Goal: Check status: Check status

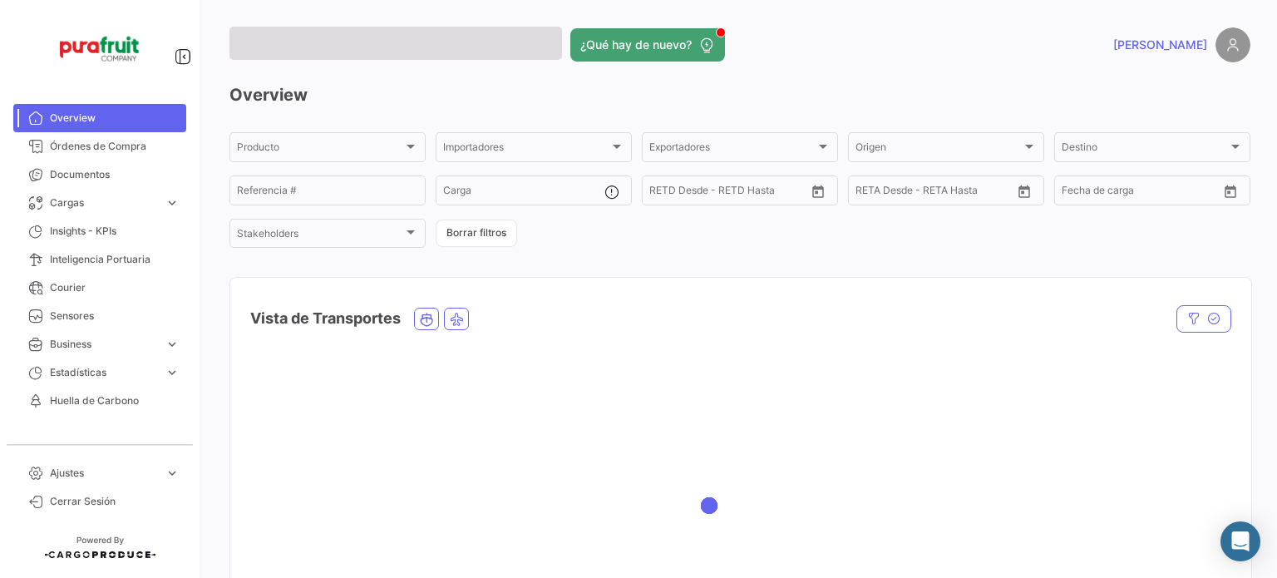
click at [83, 207] on span "Cargas" at bounding box center [104, 202] width 108 height 15
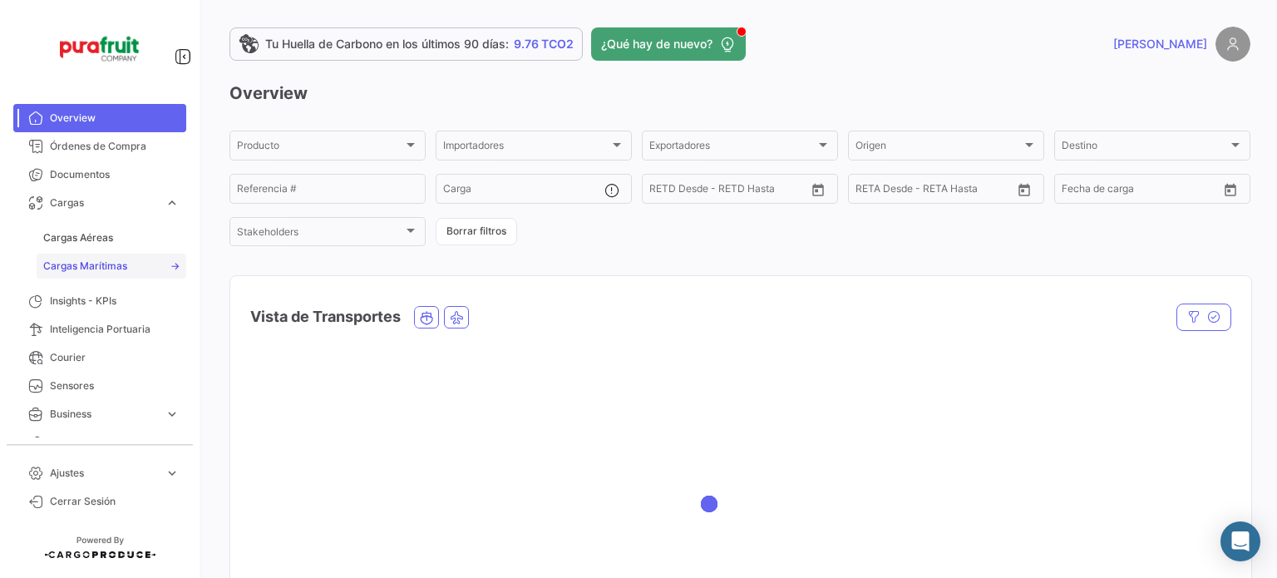
click at [93, 256] on link "Cargas Marítimas" at bounding box center [112, 266] width 150 height 25
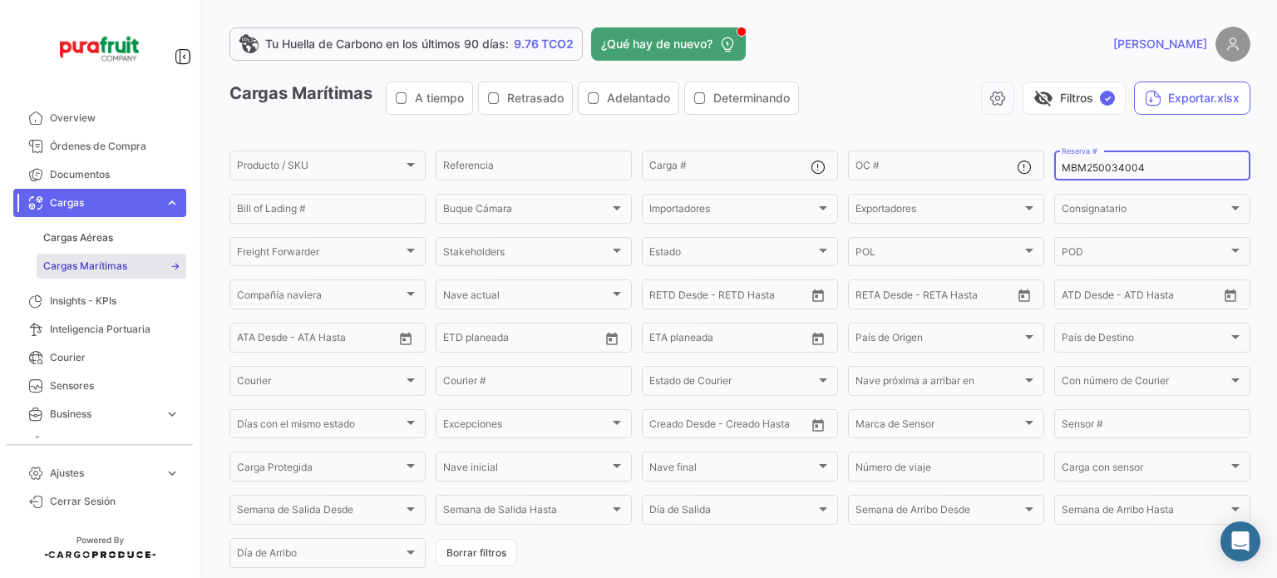
click at [1075, 163] on input "MBM250034004" at bounding box center [1151, 168] width 181 height 12
paste input "2763779650"
type input "2763779650"
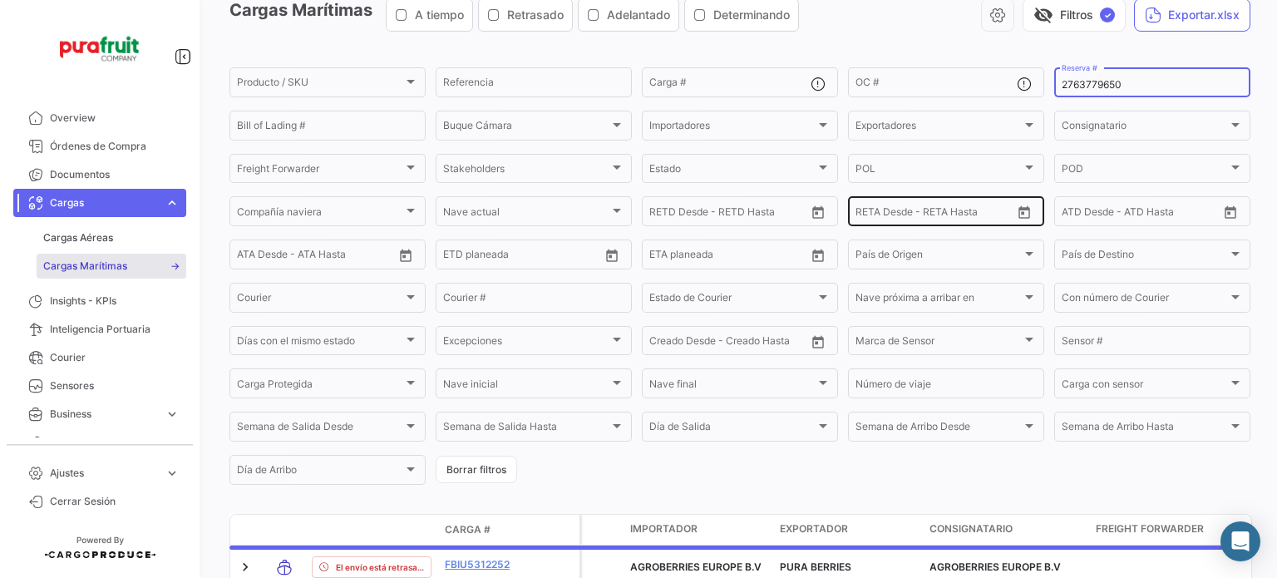
scroll to position [166, 0]
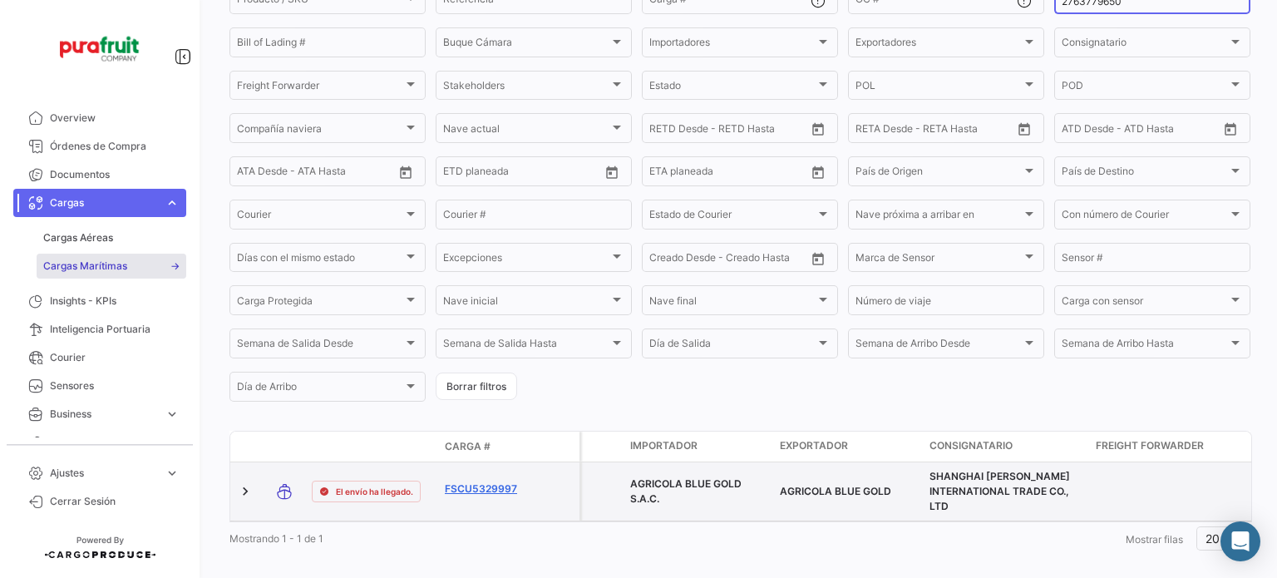
click at [507, 486] on link "FSCU5329997" at bounding box center [488, 488] width 86 height 15
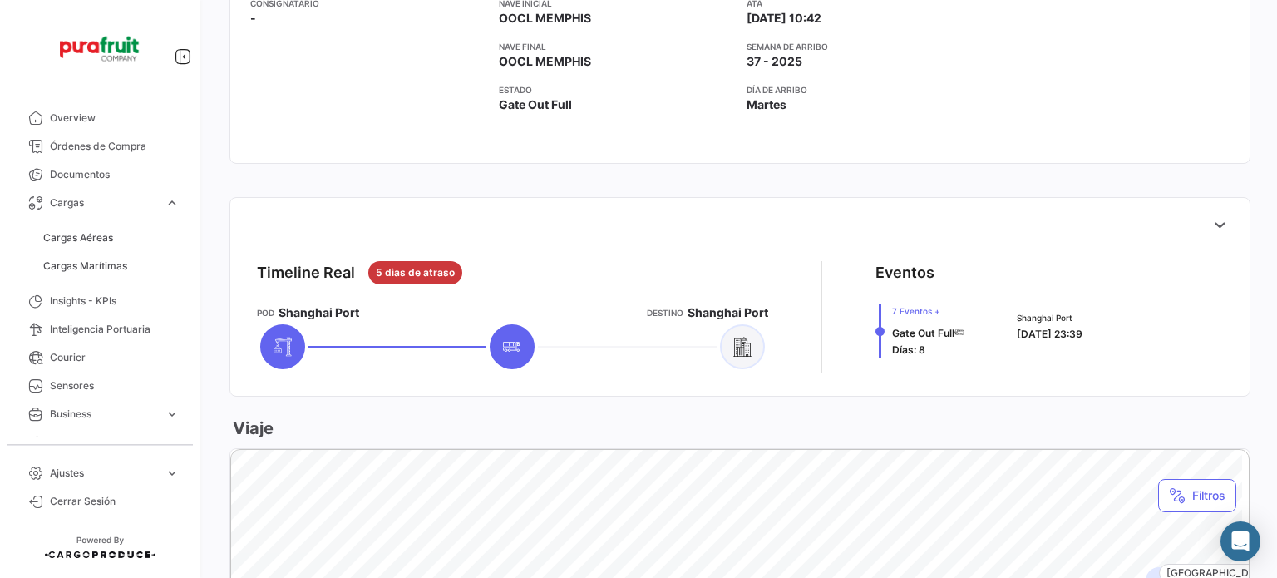
scroll to position [582, 0]
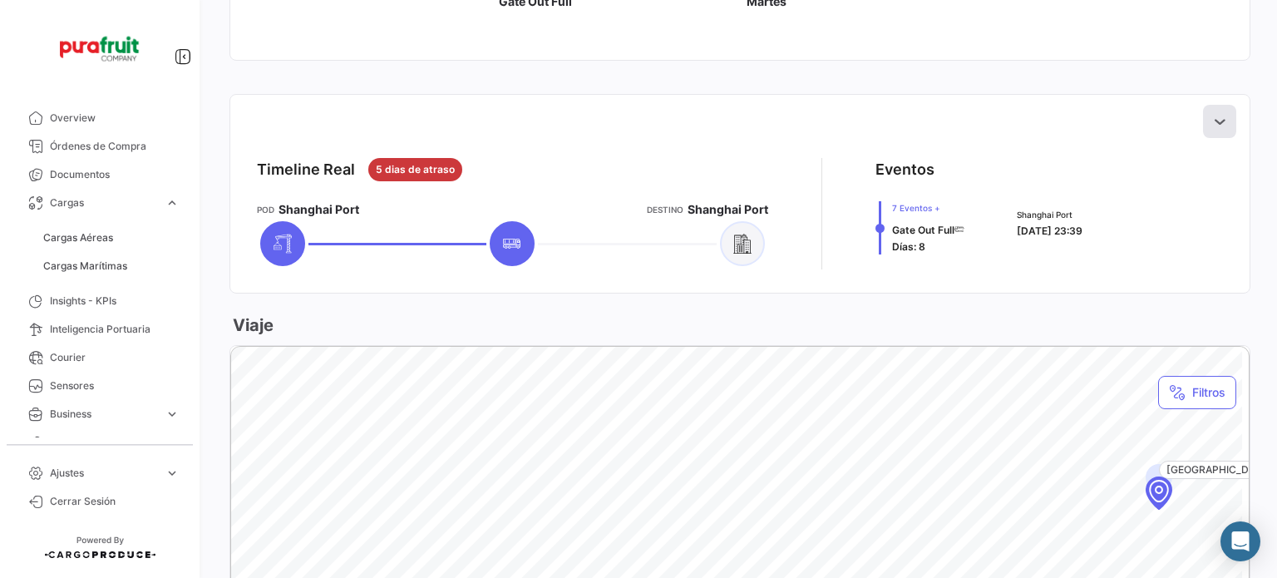
click at [1211, 116] on icon at bounding box center [1219, 121] width 17 height 17
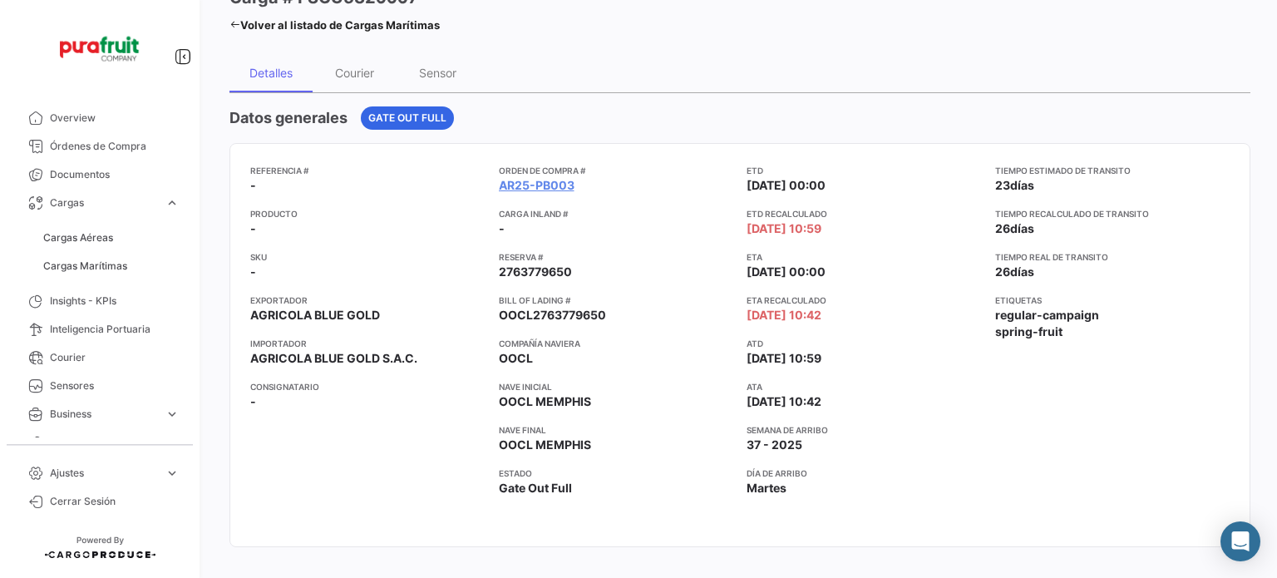
scroll to position [0, 0]
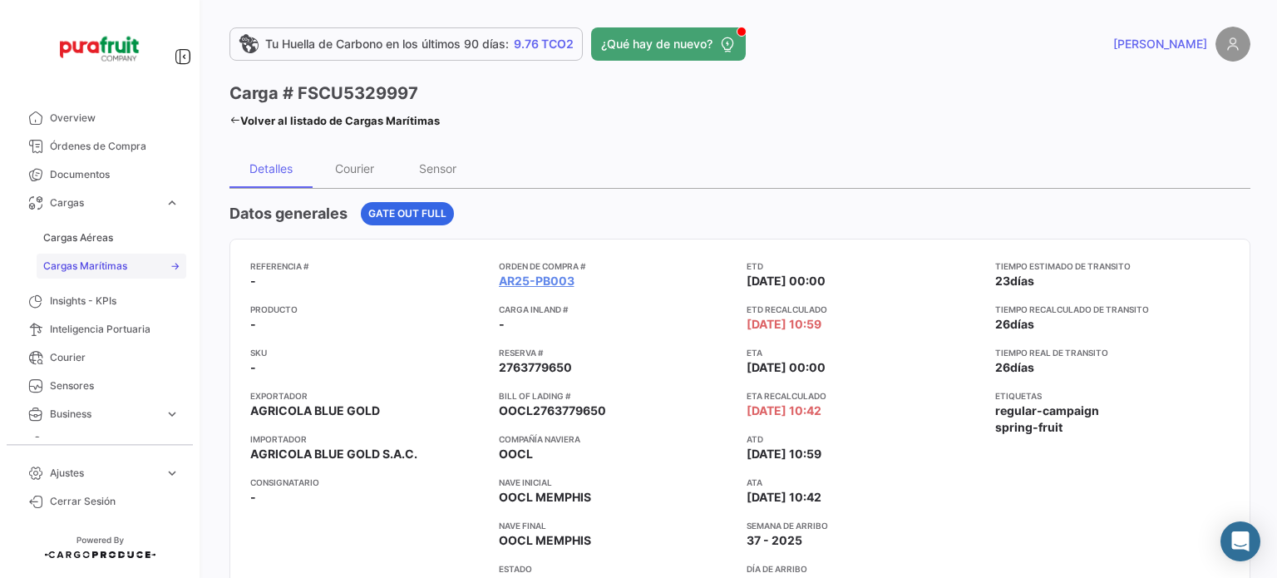
click at [109, 257] on link "Cargas Marítimas" at bounding box center [112, 266] width 150 height 25
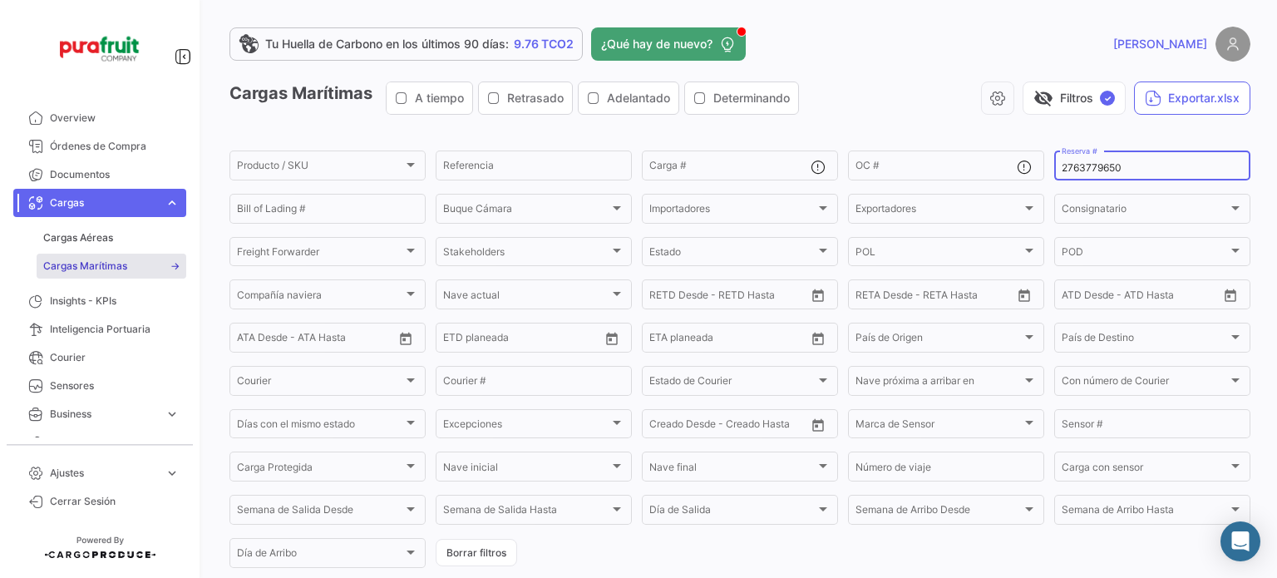
click at [1071, 168] on input "2763779650" at bounding box center [1151, 168] width 181 height 12
paste input "49246"
type input "2763492460"
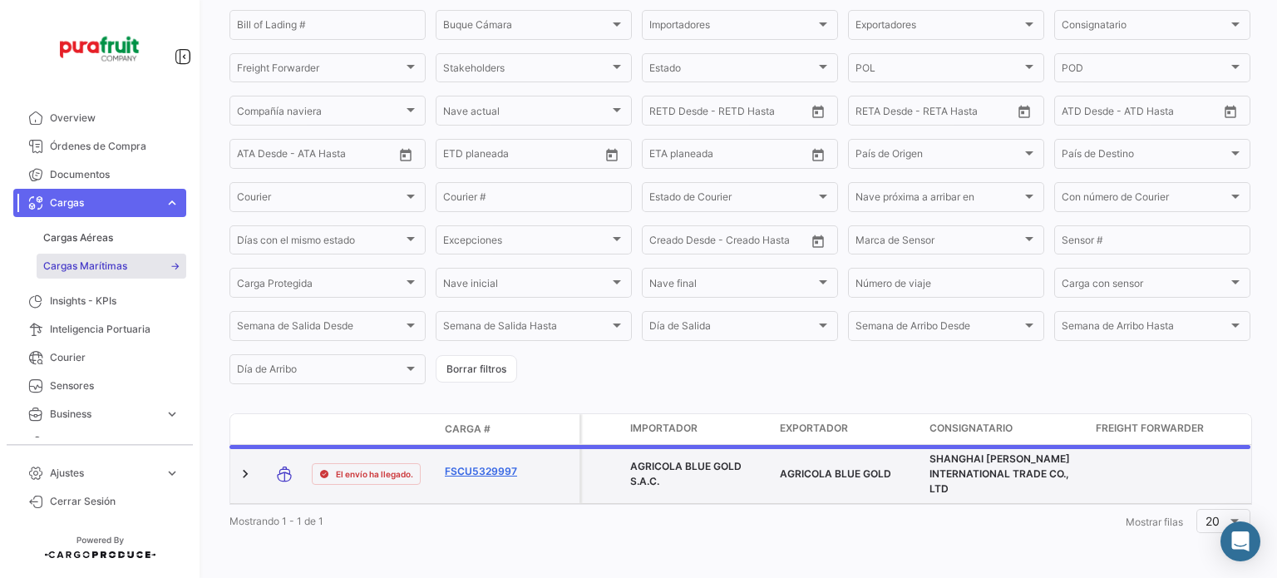
scroll to position [199, 0]
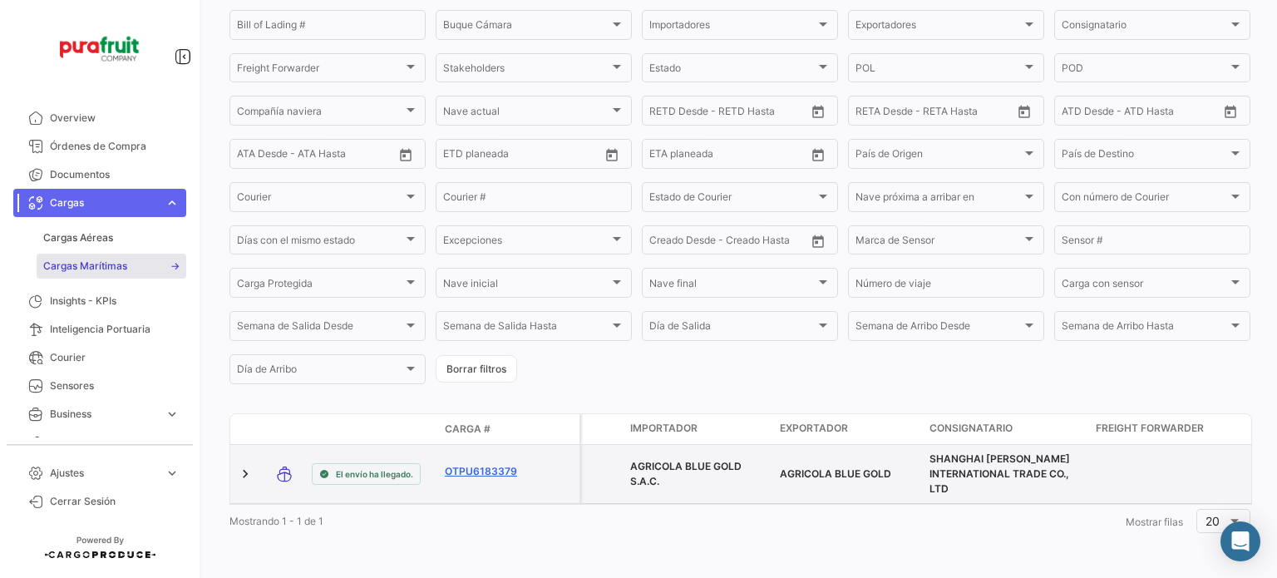
click at [486, 464] on link "OTPU6183379" at bounding box center [488, 471] width 86 height 15
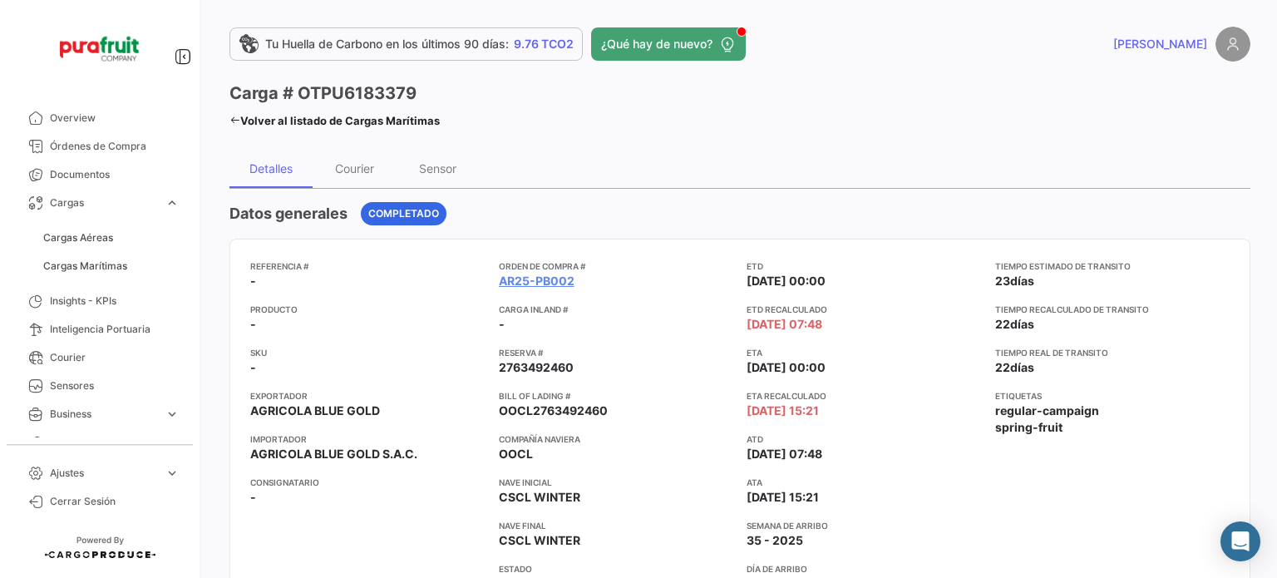
scroll to position [416, 0]
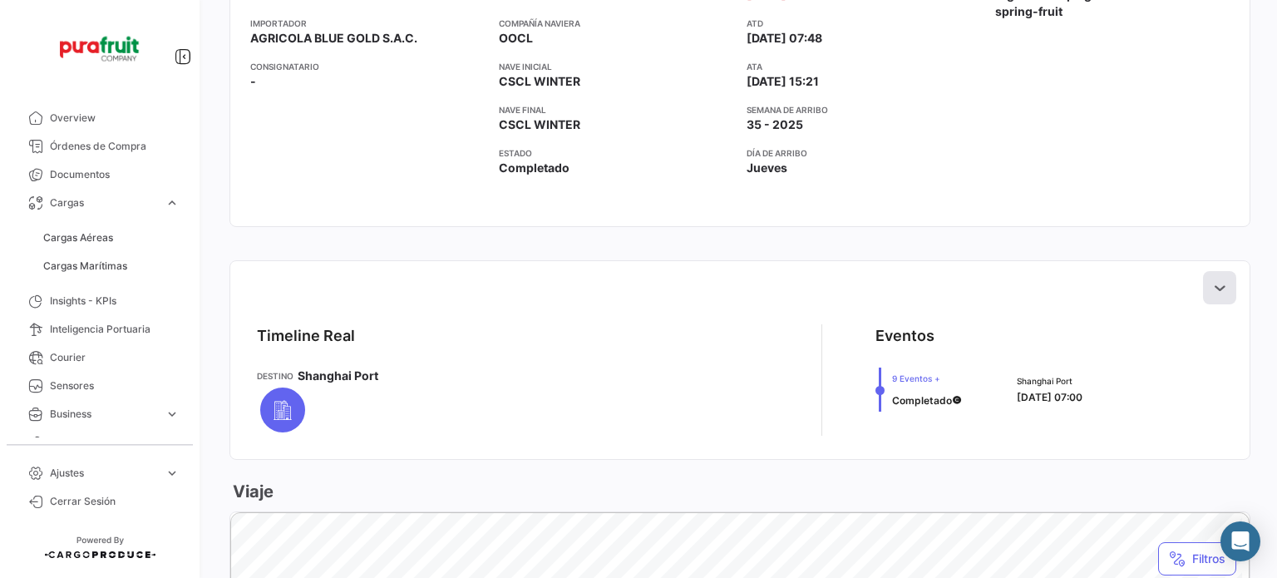
click at [1211, 292] on icon at bounding box center [1219, 287] width 17 height 17
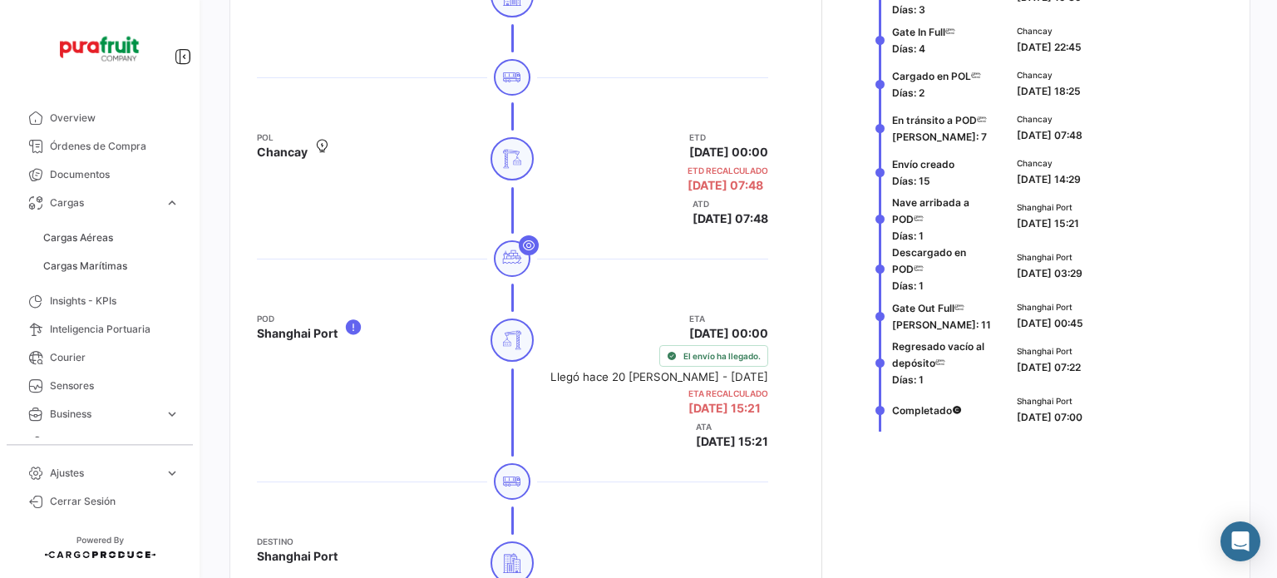
scroll to position [831, 0]
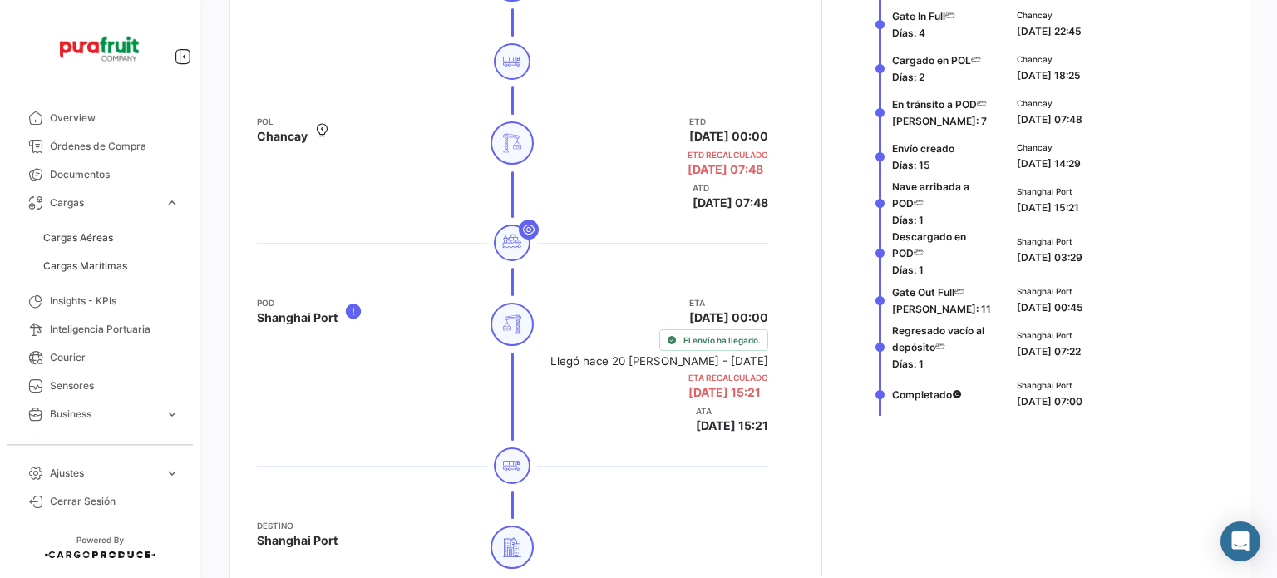
click at [686, 261] on div at bounding box center [512, 243] width 511 height 50
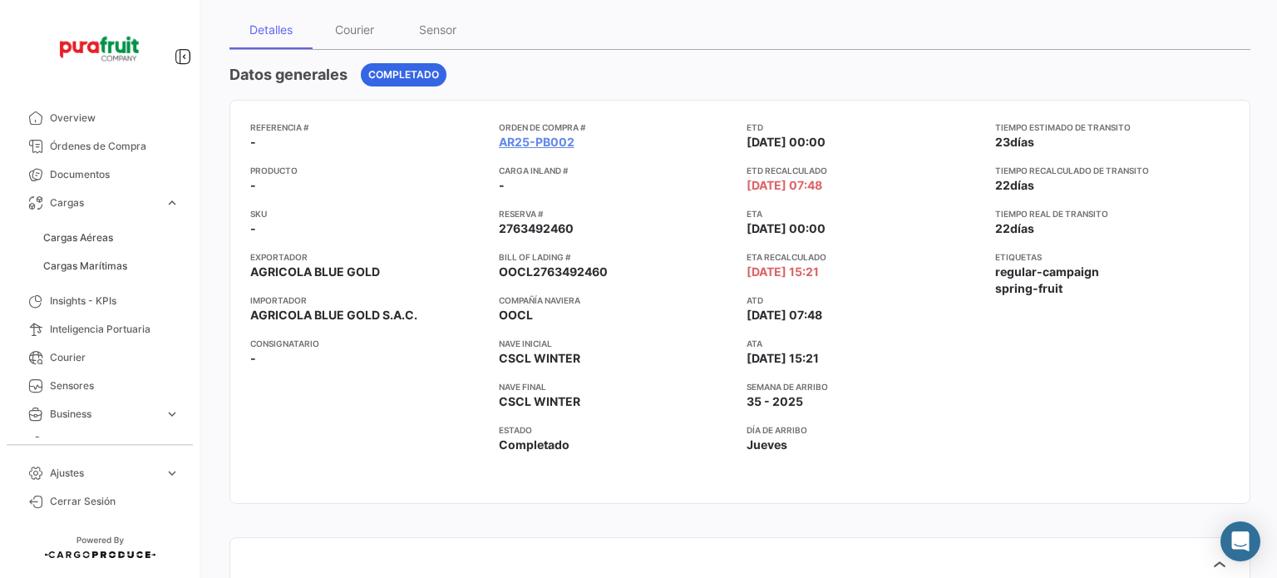
scroll to position [166, 0]
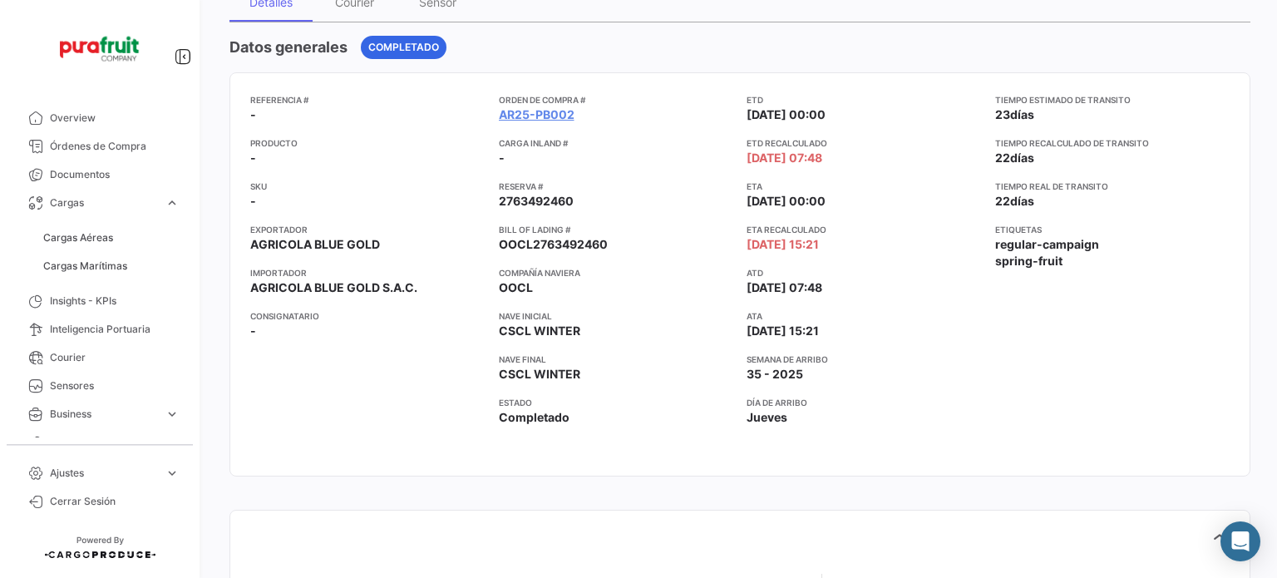
click at [938, 442] on div "ETD [DATE] 00:00 ETD Recalculado [DATE] 07:48 ETA [DATE] 00:00 ETA Recalculado …" at bounding box center [863, 274] width 235 height 362
